Goal: Task Accomplishment & Management: Use online tool/utility

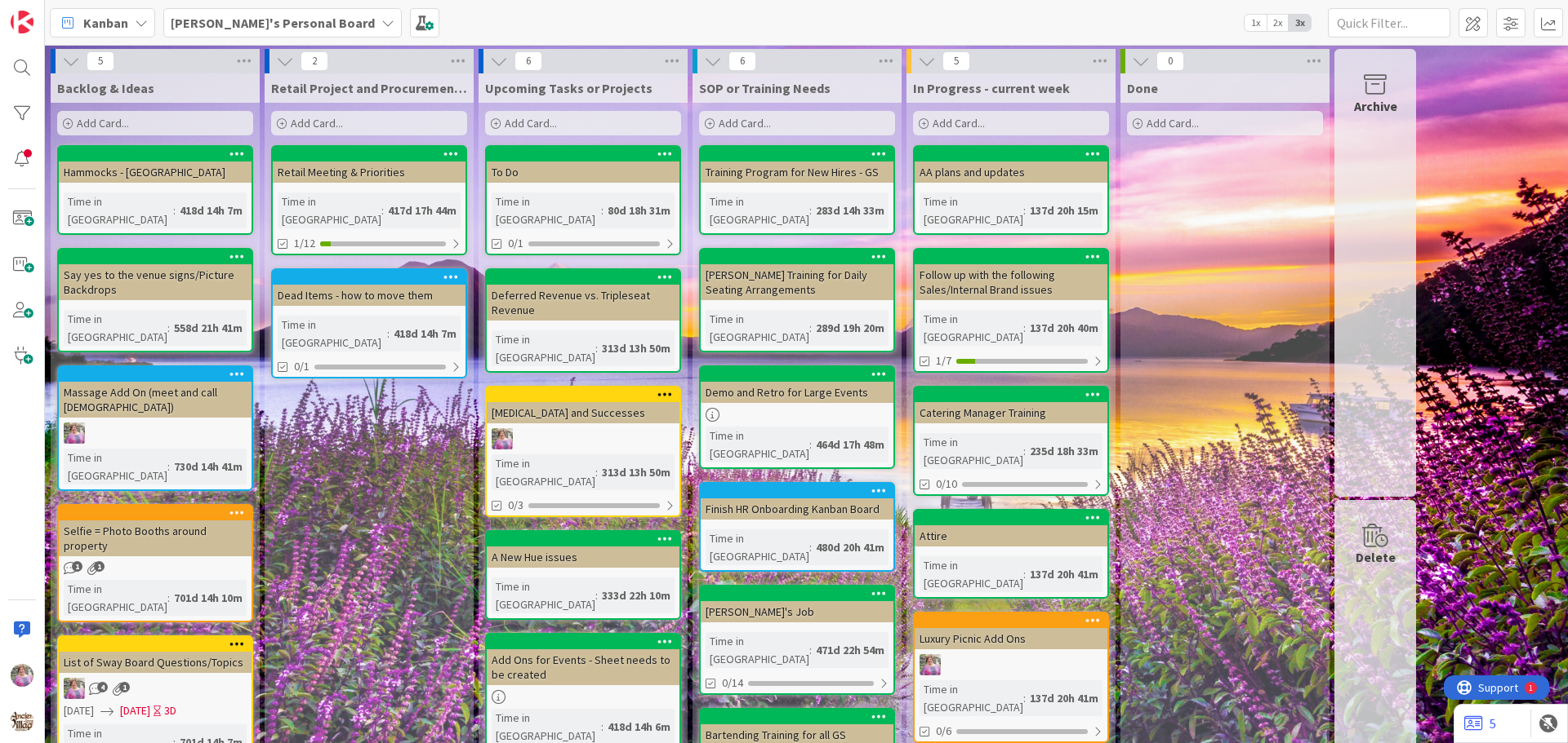
click at [286, 24] on b "[PERSON_NAME]'s Personal Board" at bounding box center [272, 23] width 204 height 16
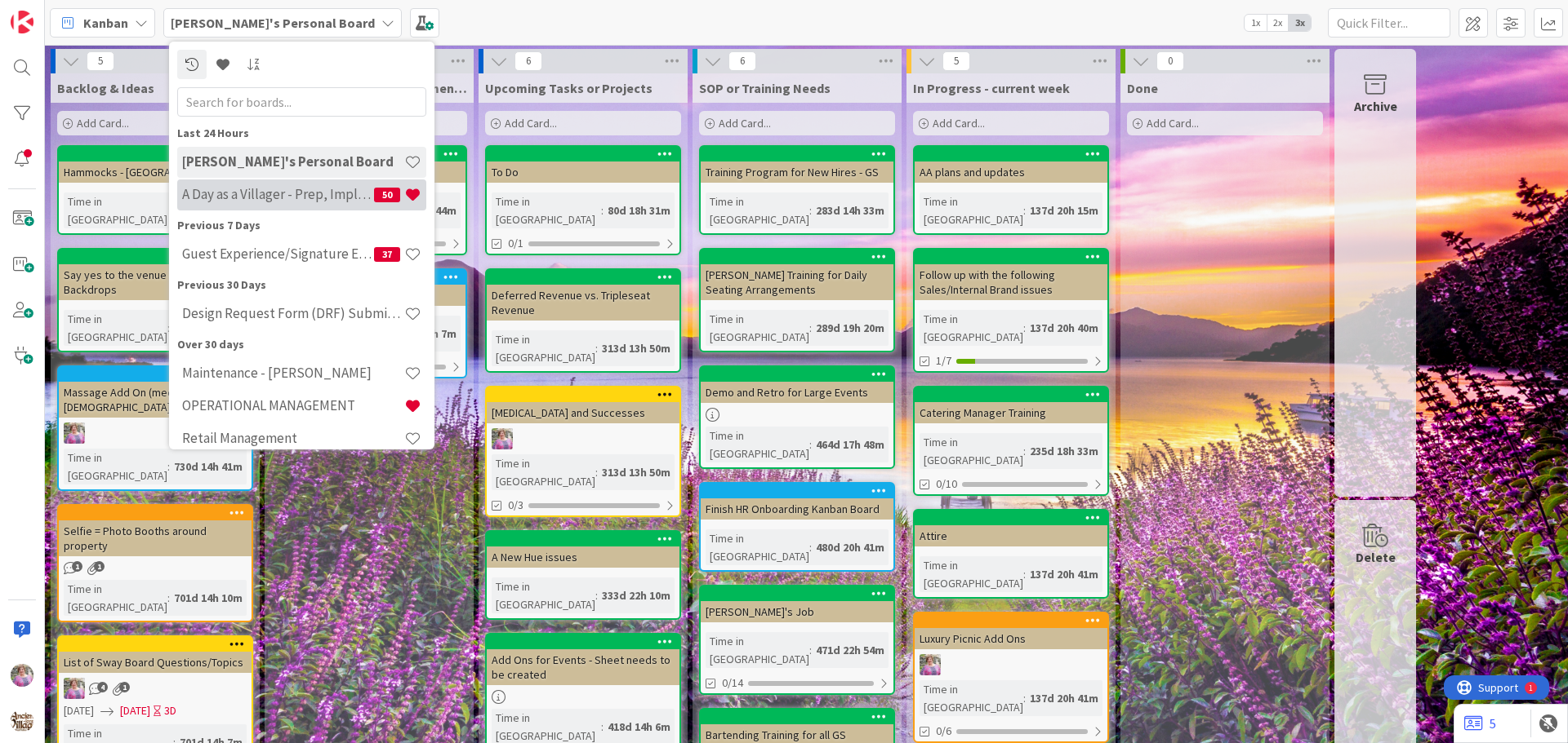
click at [256, 201] on h4 "A Day as a Villager - Prep, Implement and Execute" at bounding box center [278, 194] width 192 height 16
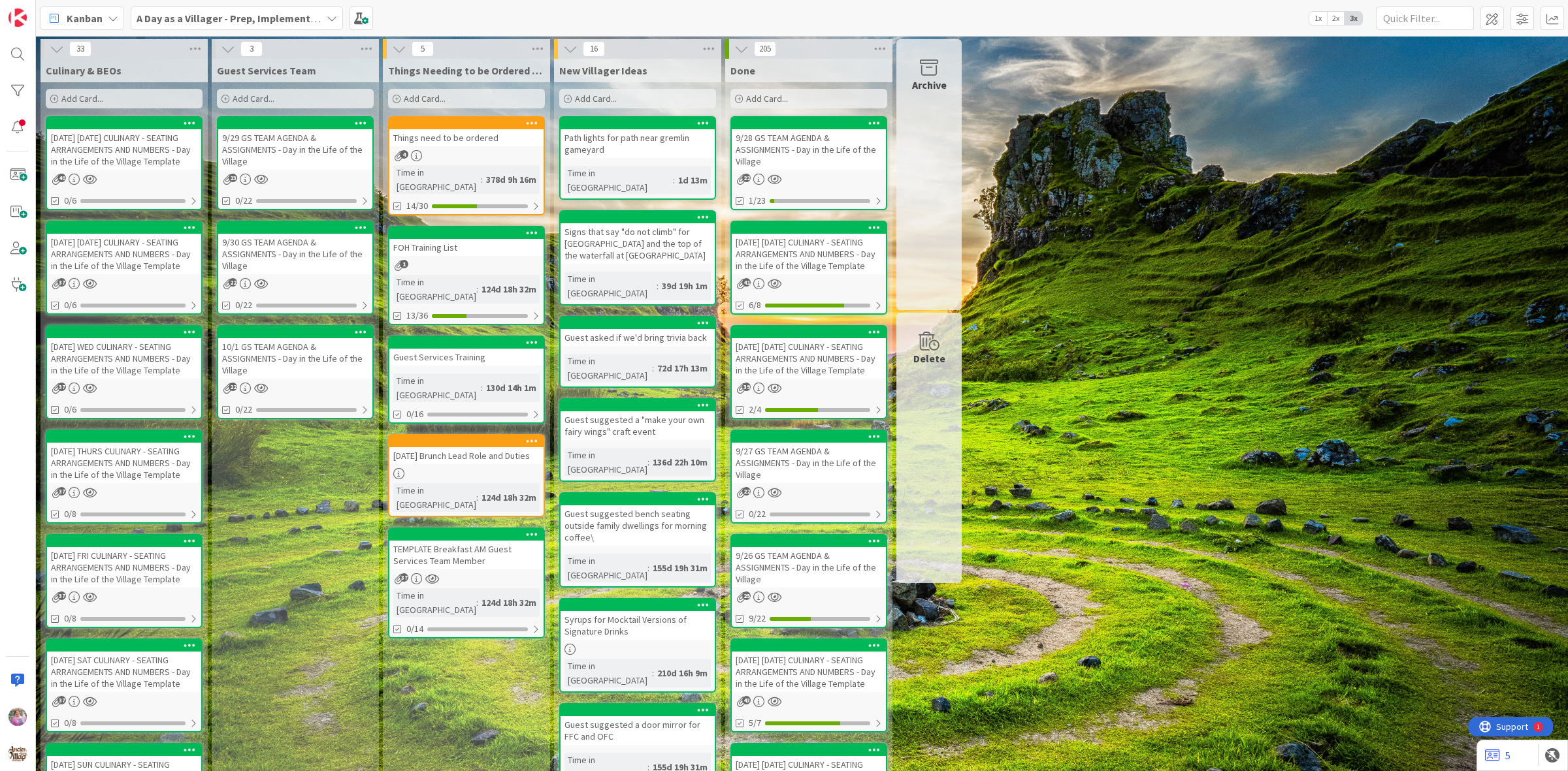
click at [257, 18] on b "A Day as a Villager - Prep, Implement and Execute" at bounding box center [253, 18] width 233 height 13
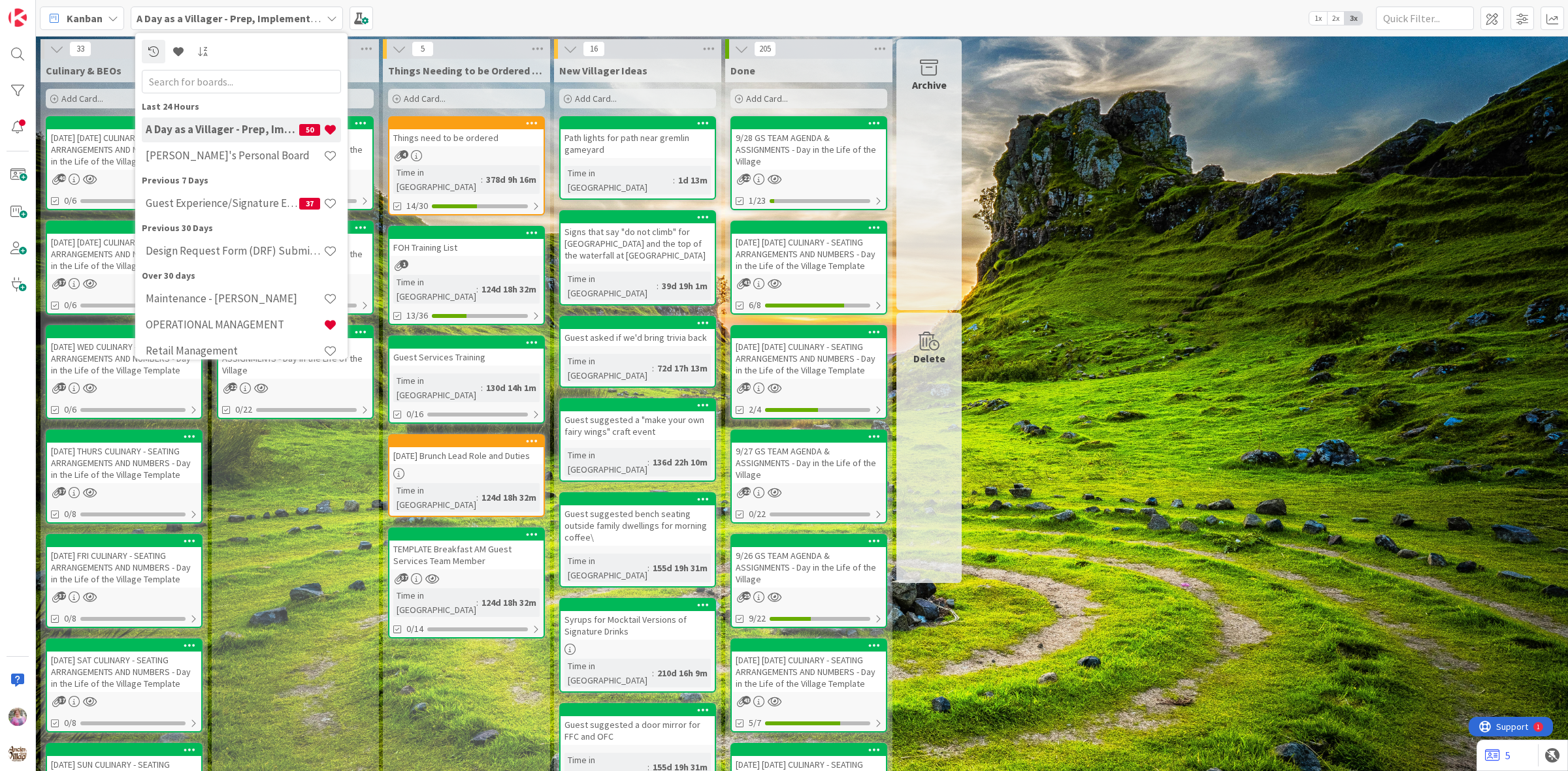
click at [448, 135] on div "Things need to be ordered" at bounding box center [467, 138] width 155 height 17
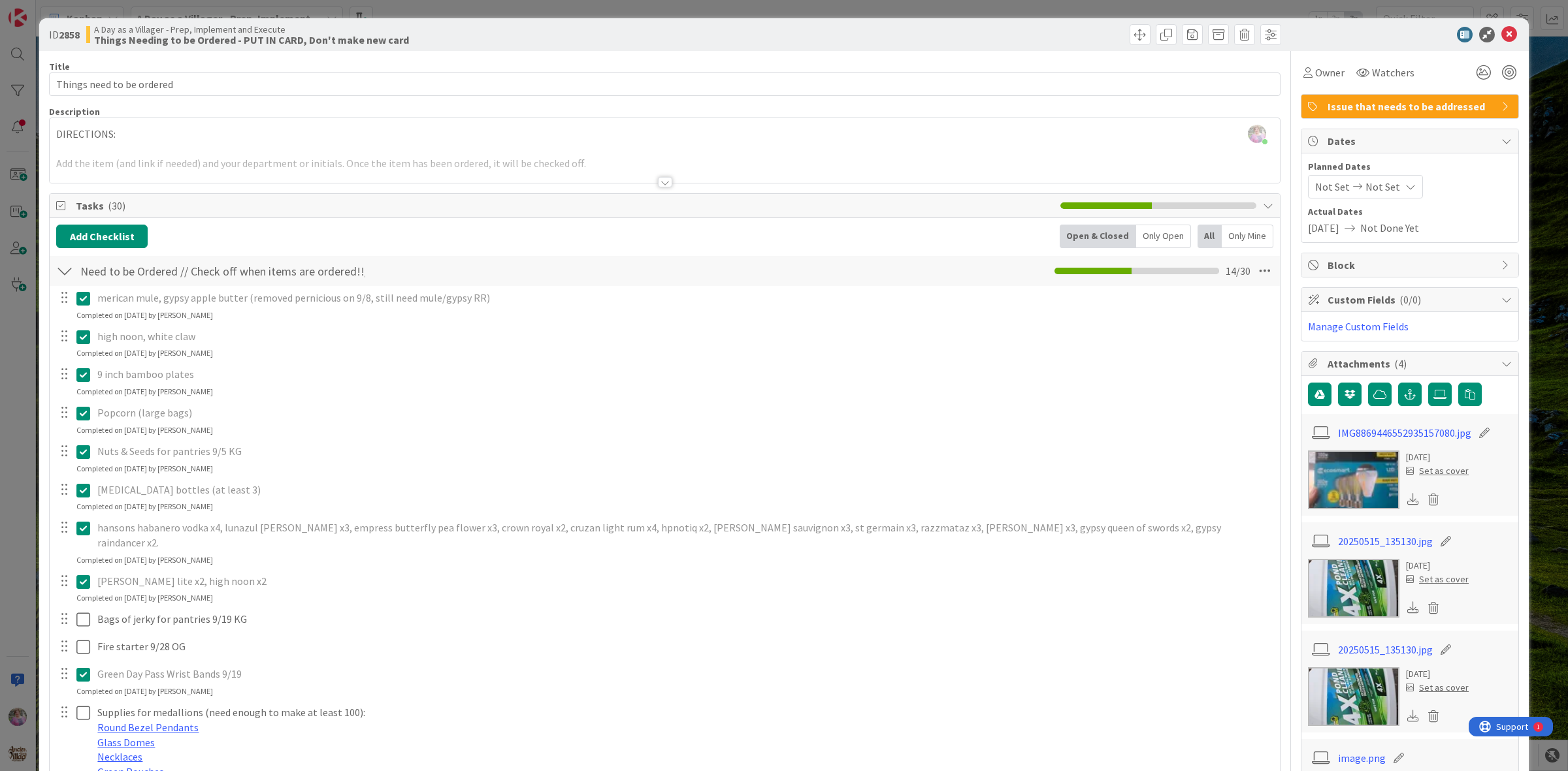
scroll to position [299, 0]
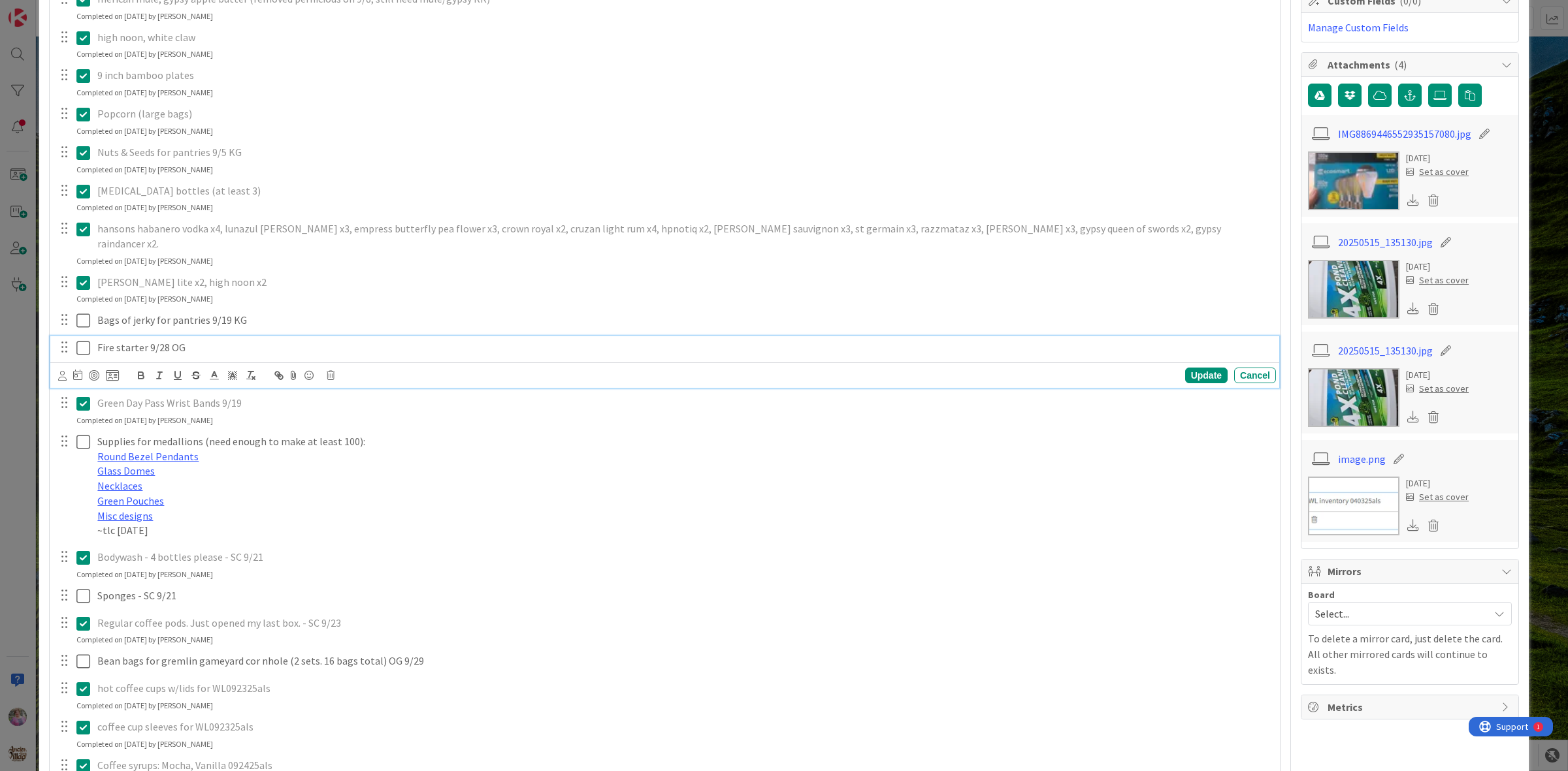
click at [81, 341] on icon at bounding box center [83, 348] width 14 height 16
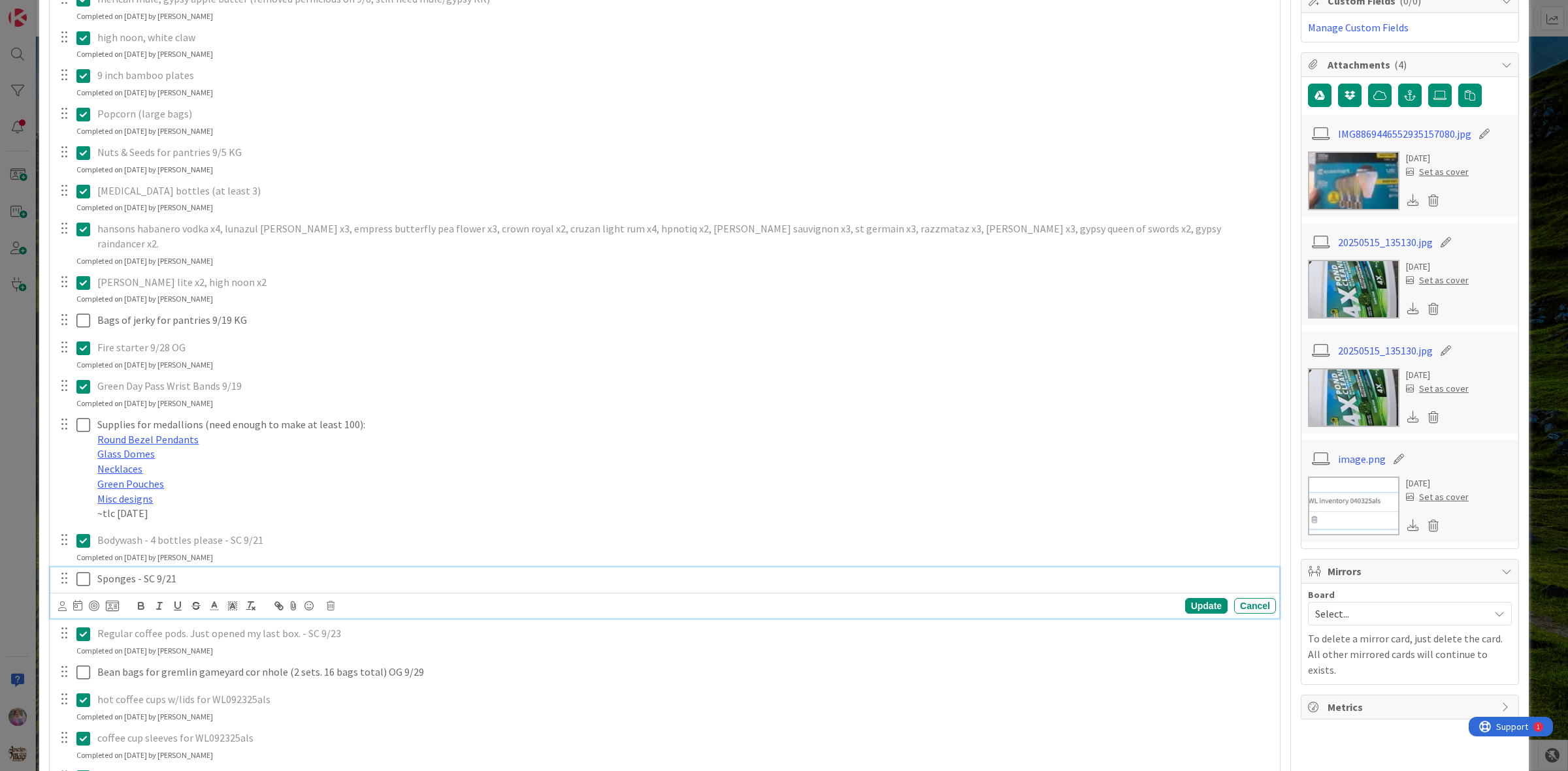
click at [77, 571] on icon at bounding box center [83, 579] width 14 height 16
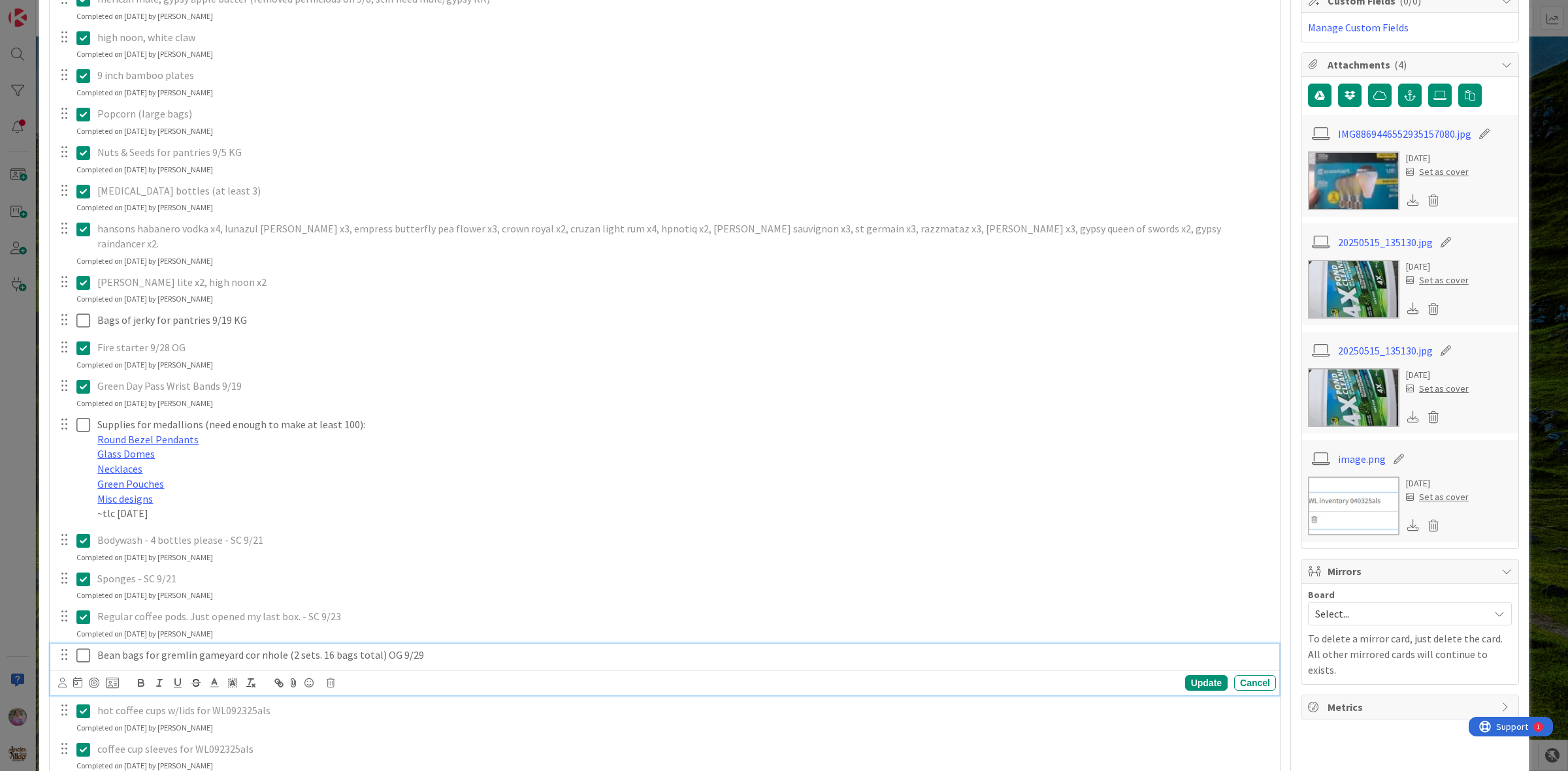
click at [82, 595] on icon at bounding box center [83, 656] width 14 height 16
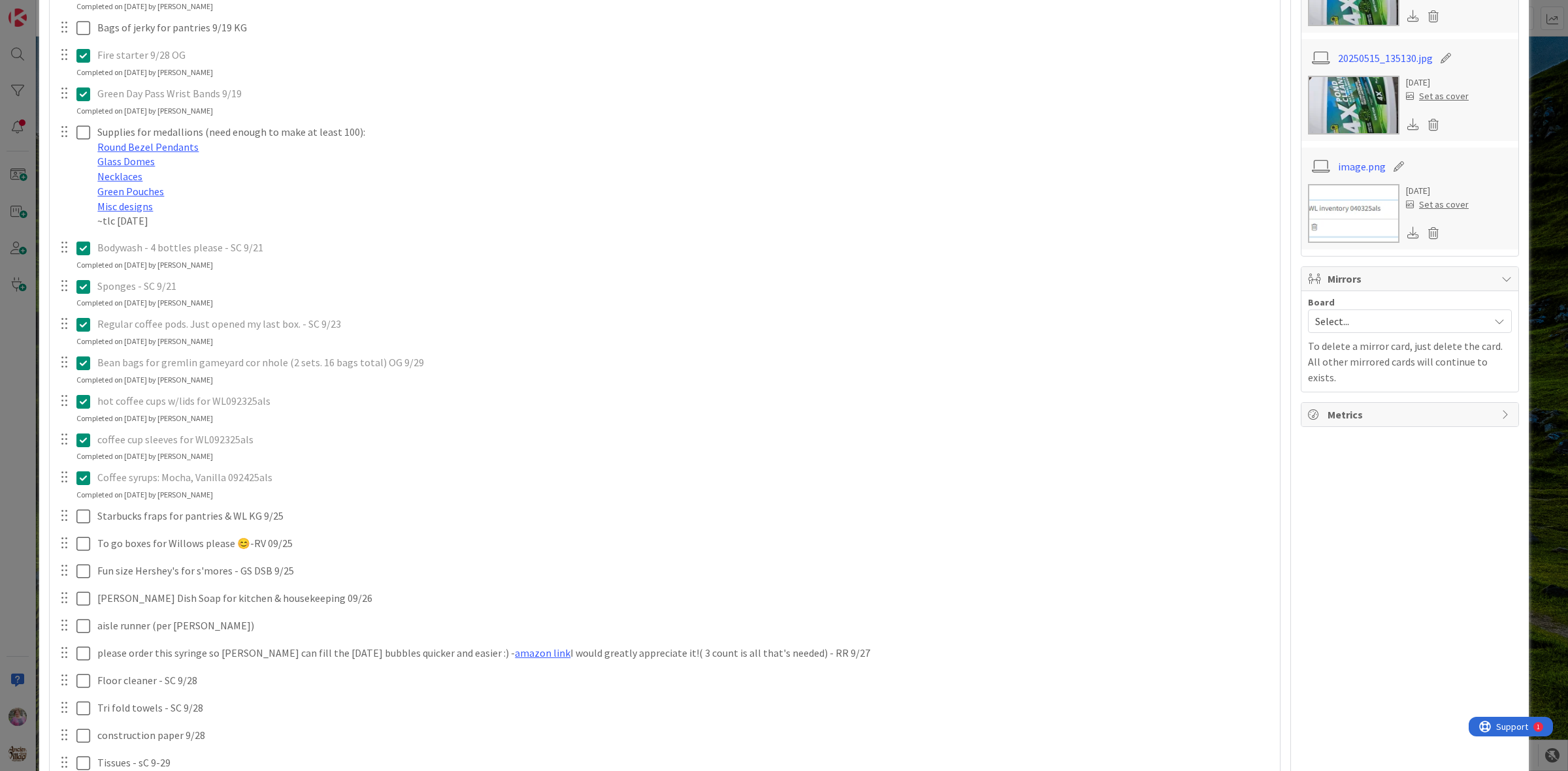
scroll to position [598, 0]
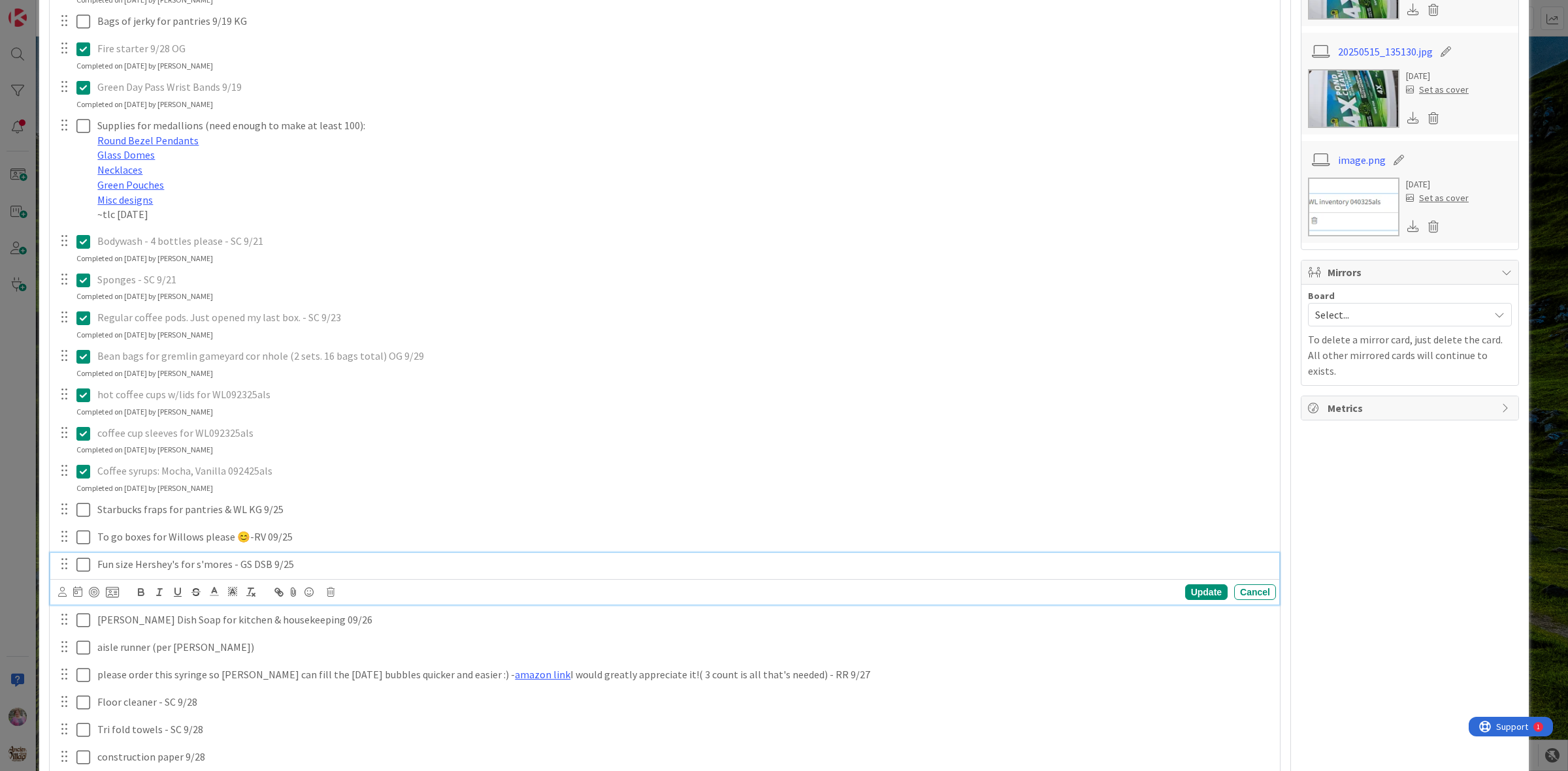
click at [85, 557] on icon at bounding box center [83, 564] width 14 height 16
click at [87, 595] on icon at bounding box center [83, 631] width 14 height 16
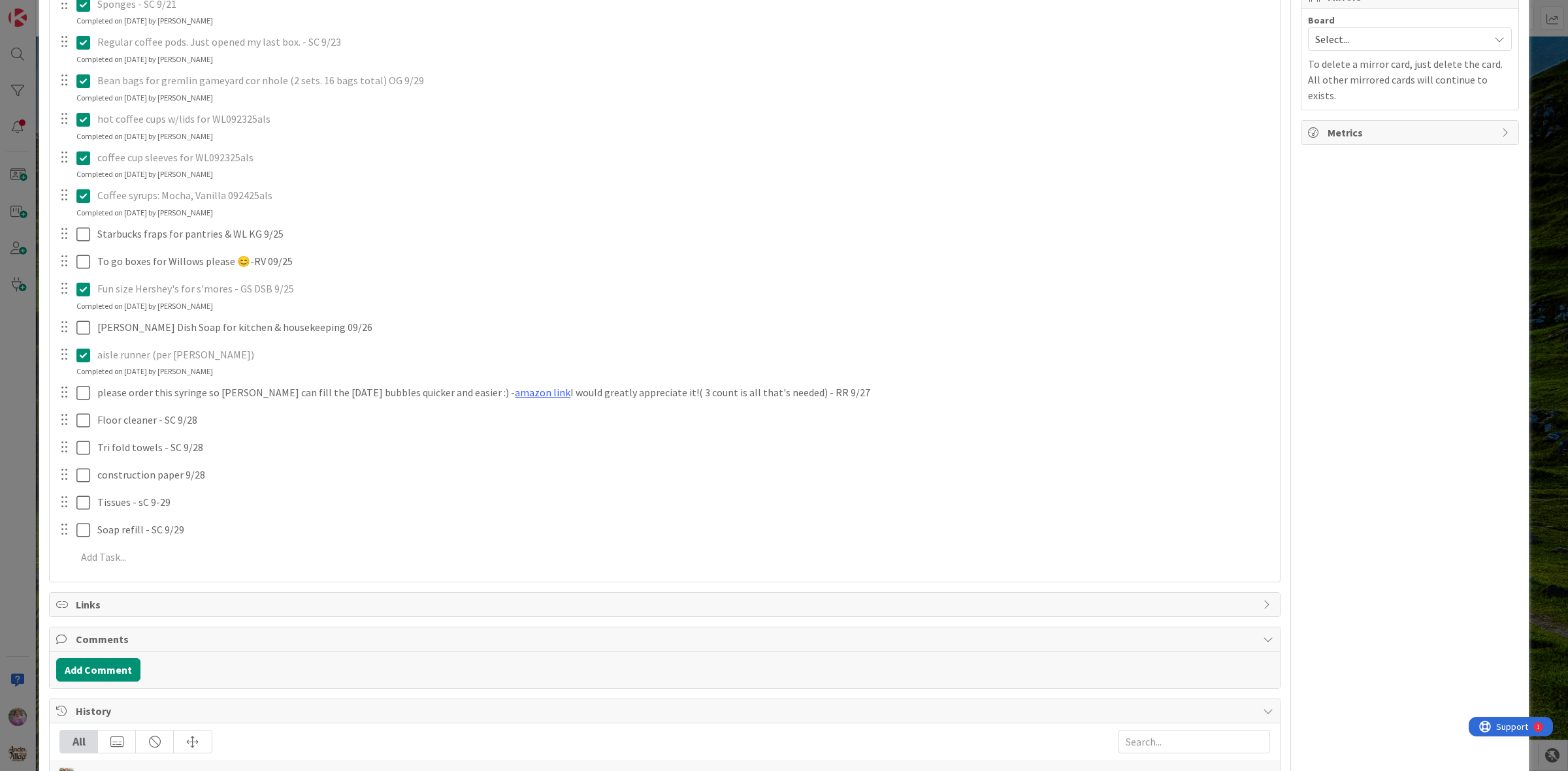
scroll to position [898, 0]
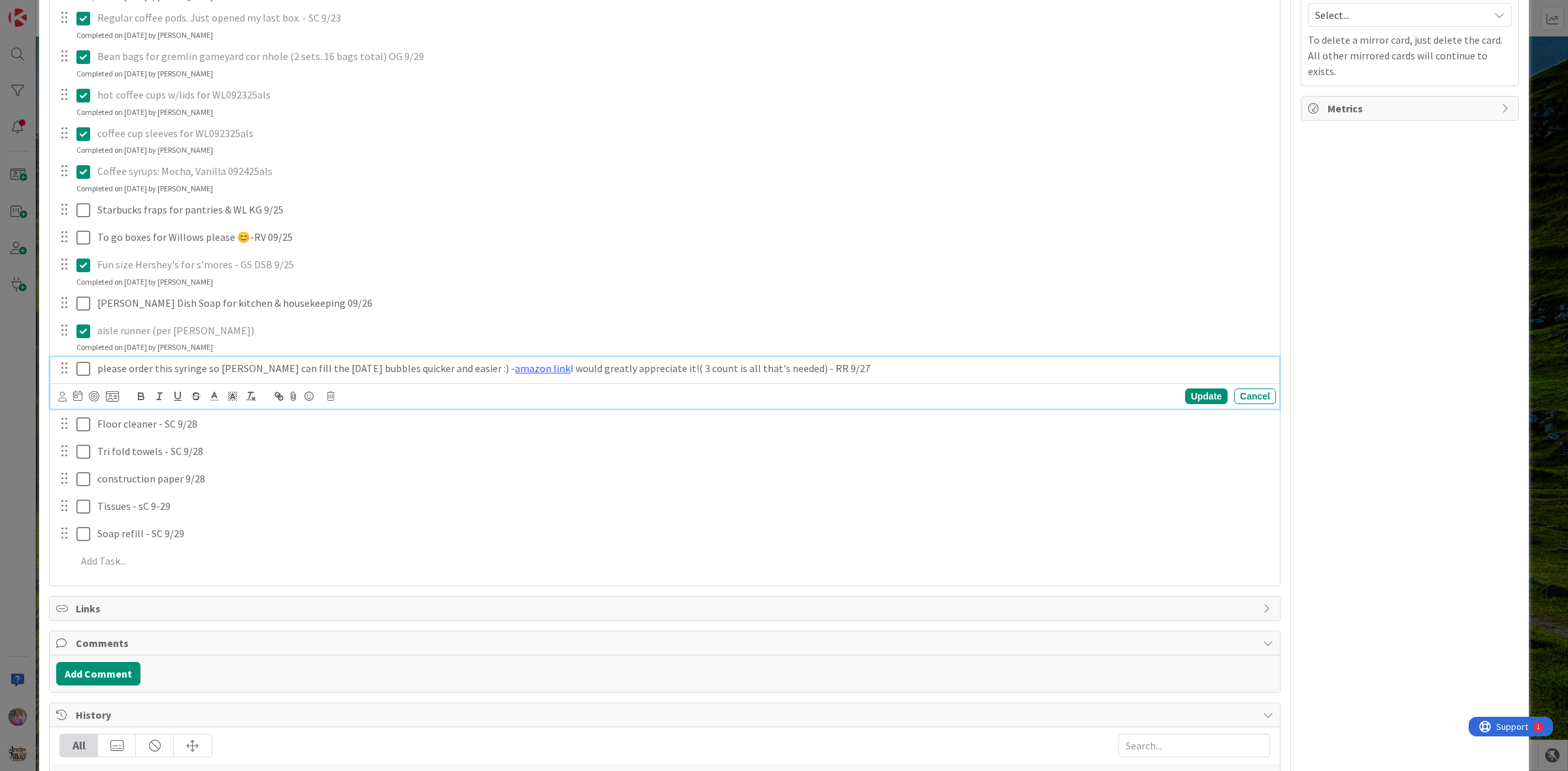
click at [505, 363] on div "please order this syringe so [PERSON_NAME] can fill the [DATE] bubbles quicker …" at bounding box center [684, 369] width 1184 height 23
click at [505, 386] on link "[URL][DOMAIN_NAME]" at bounding box center [476, 394] width 90 height 17
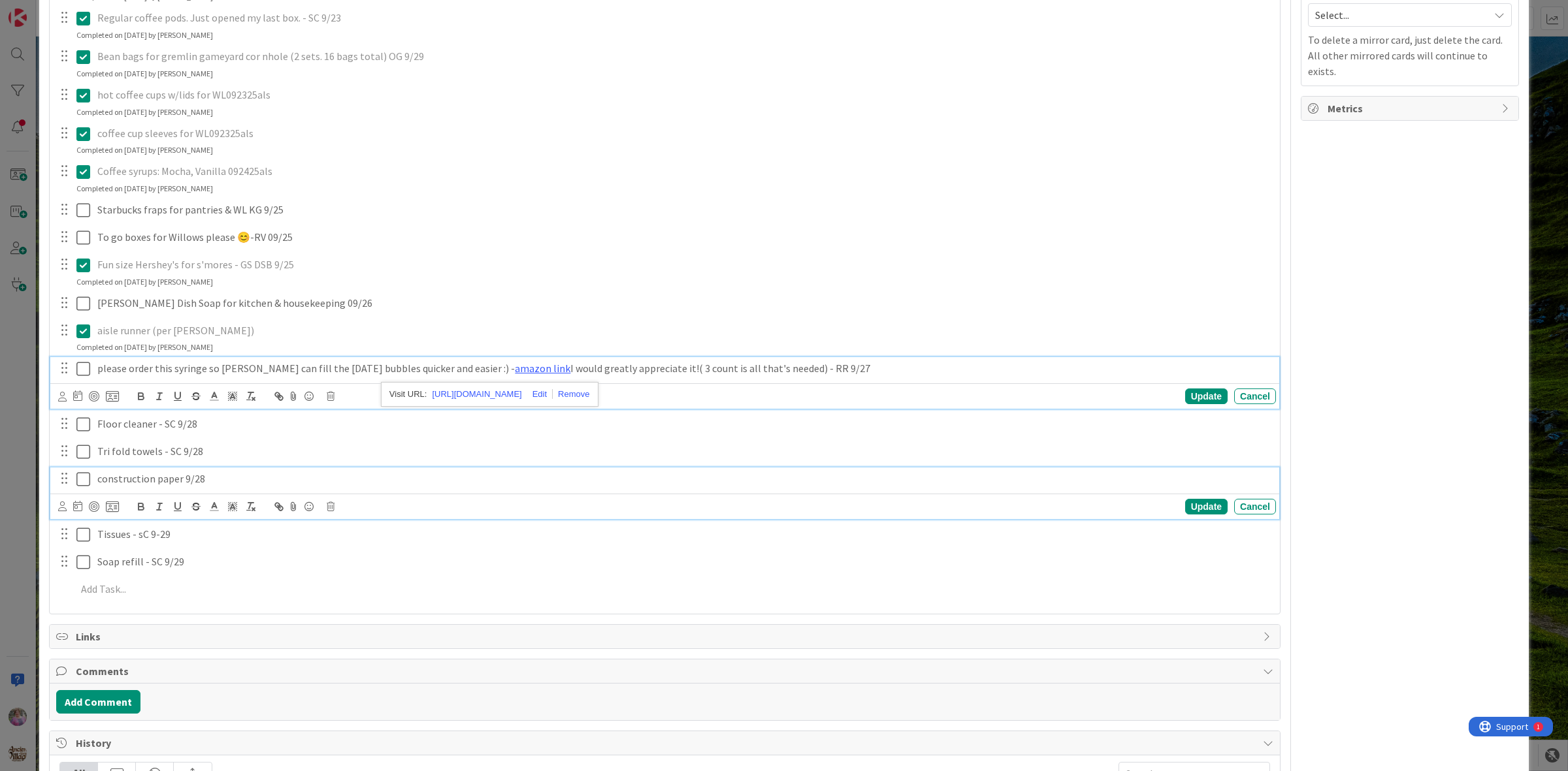
click at [81, 472] on icon at bounding box center [83, 479] width 14 height 16
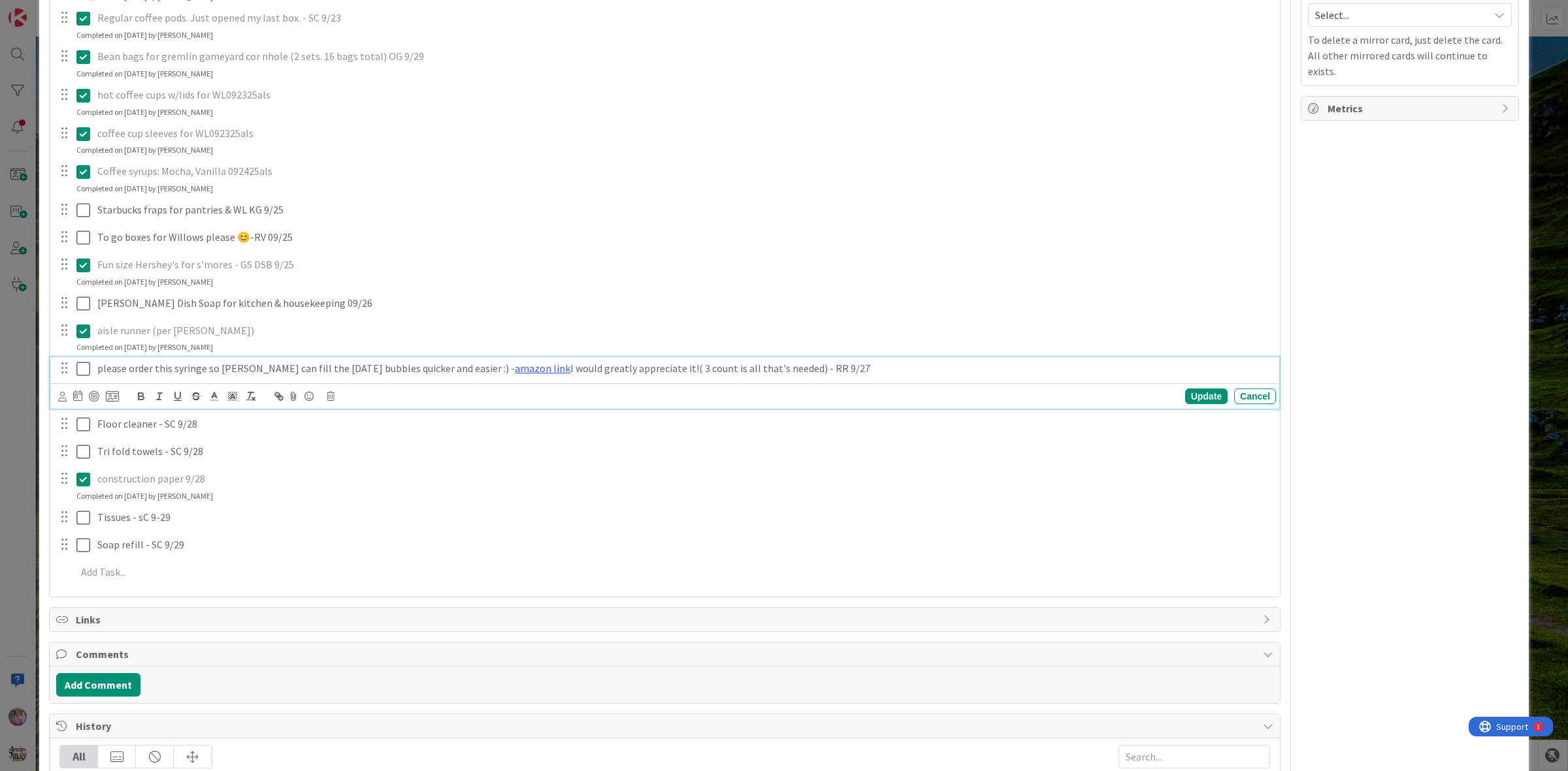
click at [83, 361] on icon at bounding box center [83, 369] width 14 height 16
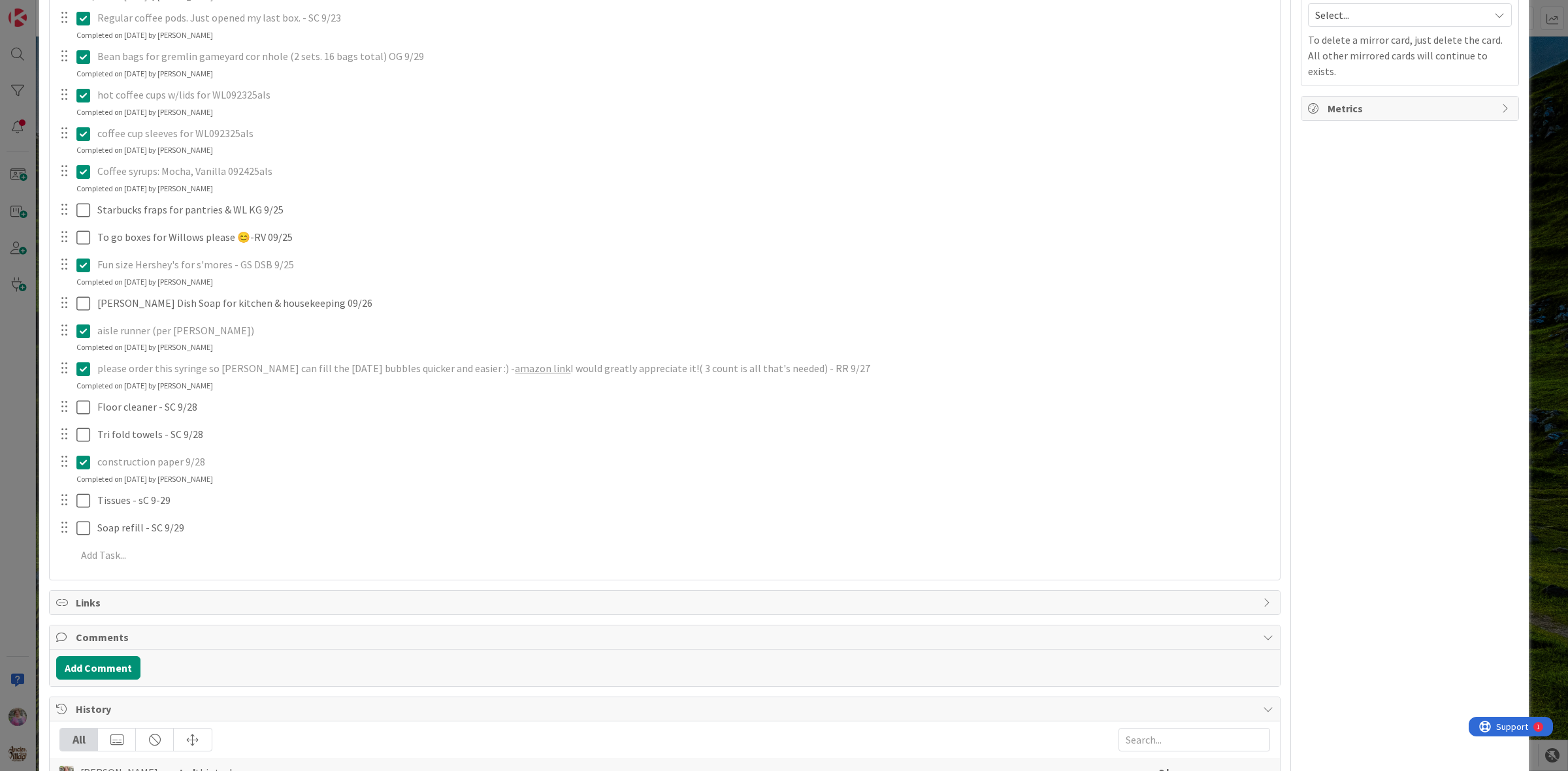
scroll to position [0, 0]
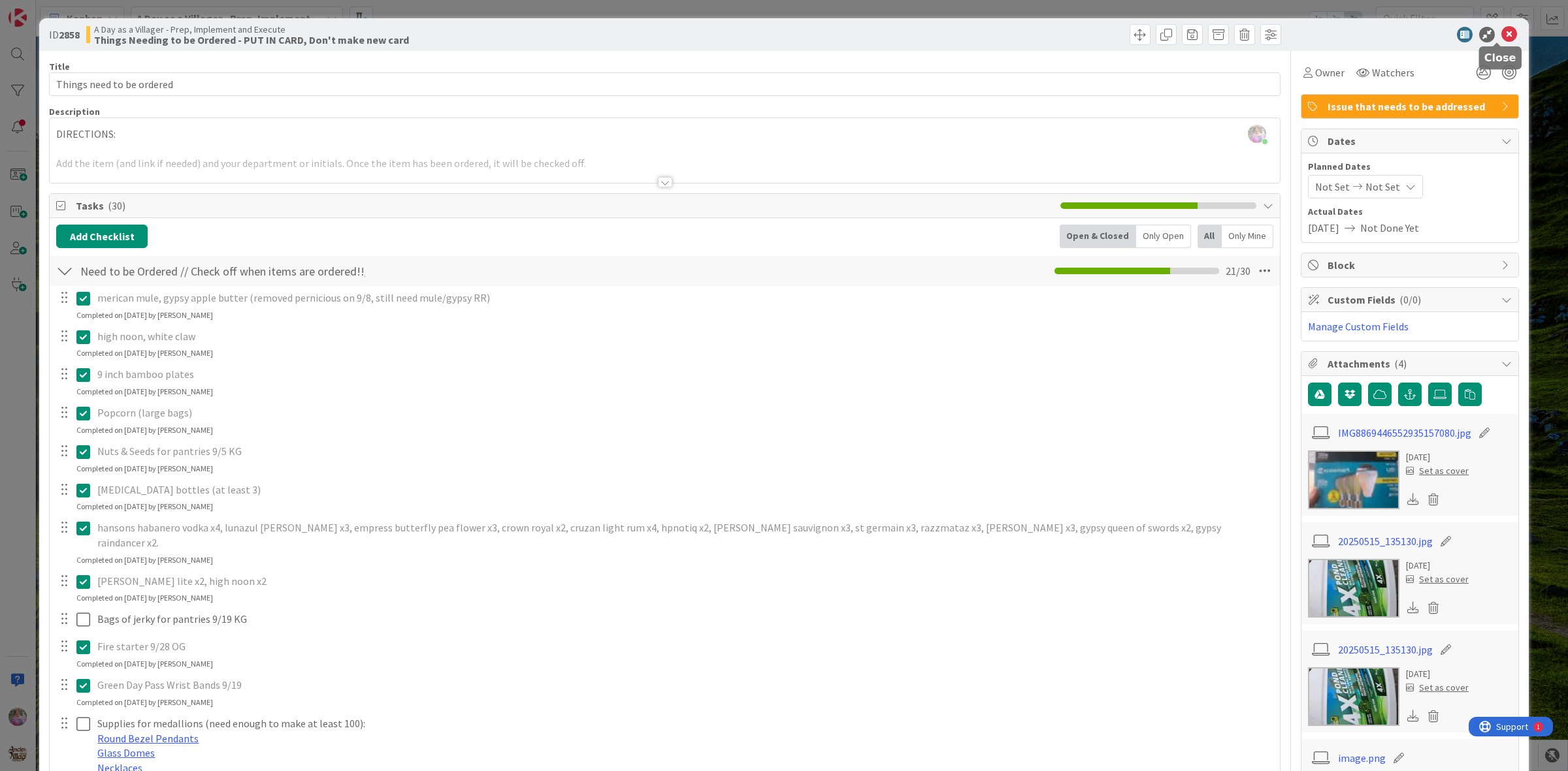
click at [1254, 37] on icon at bounding box center [1509, 35] width 16 height 16
